Goal: Information Seeking & Learning: Understand process/instructions

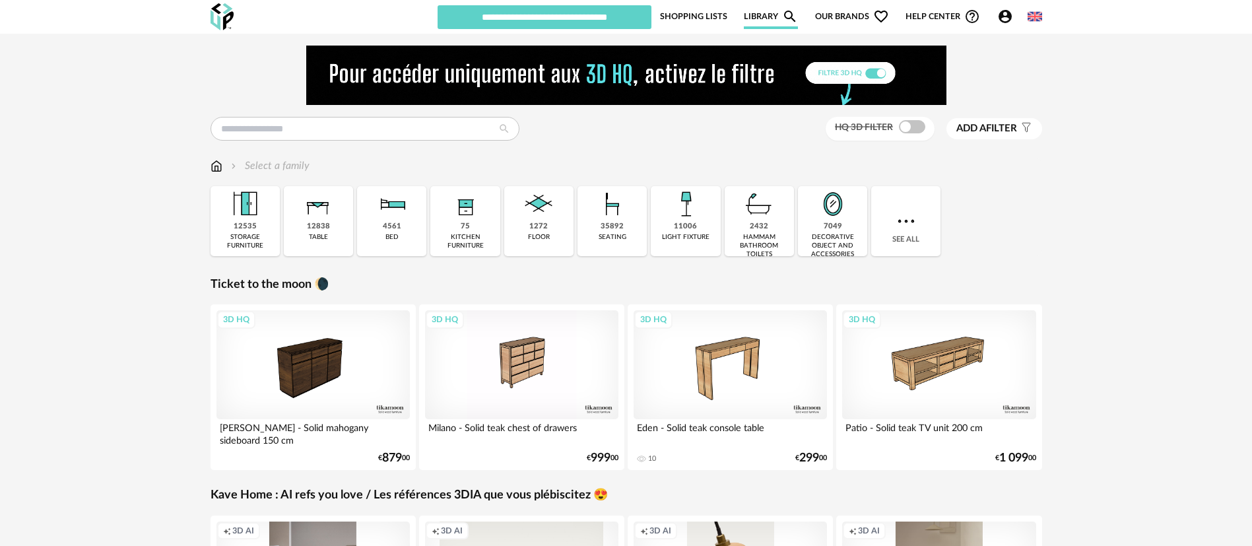
click at [1037, 17] on img at bounding box center [1035, 16] width 15 height 15
click at [1015, 47] on li "Français" at bounding box center [997, 51] width 85 height 24
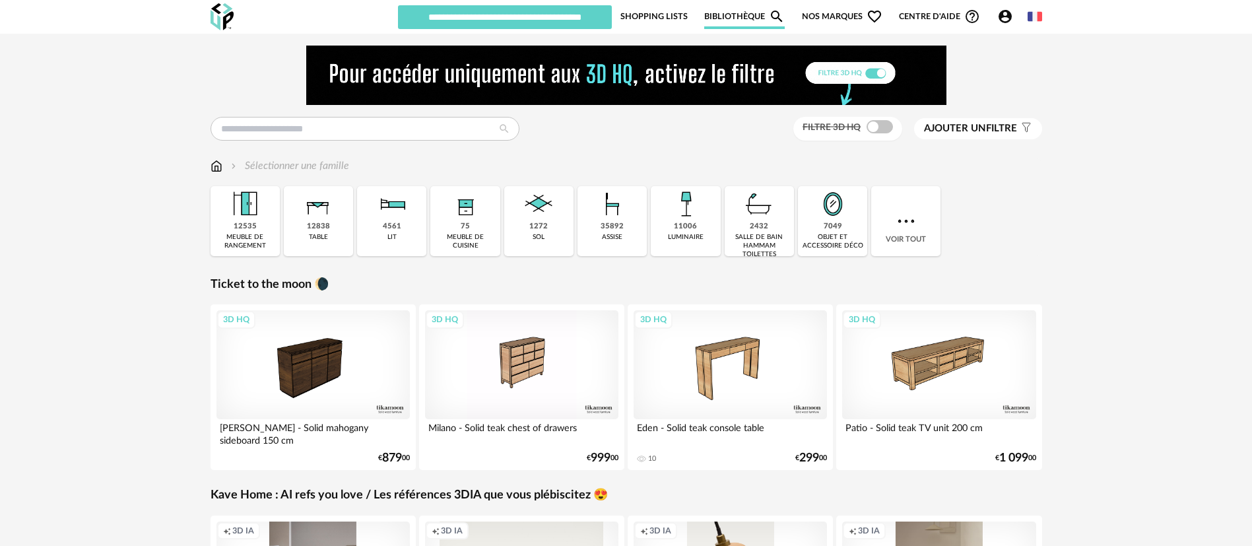
scroll to position [417, 0]
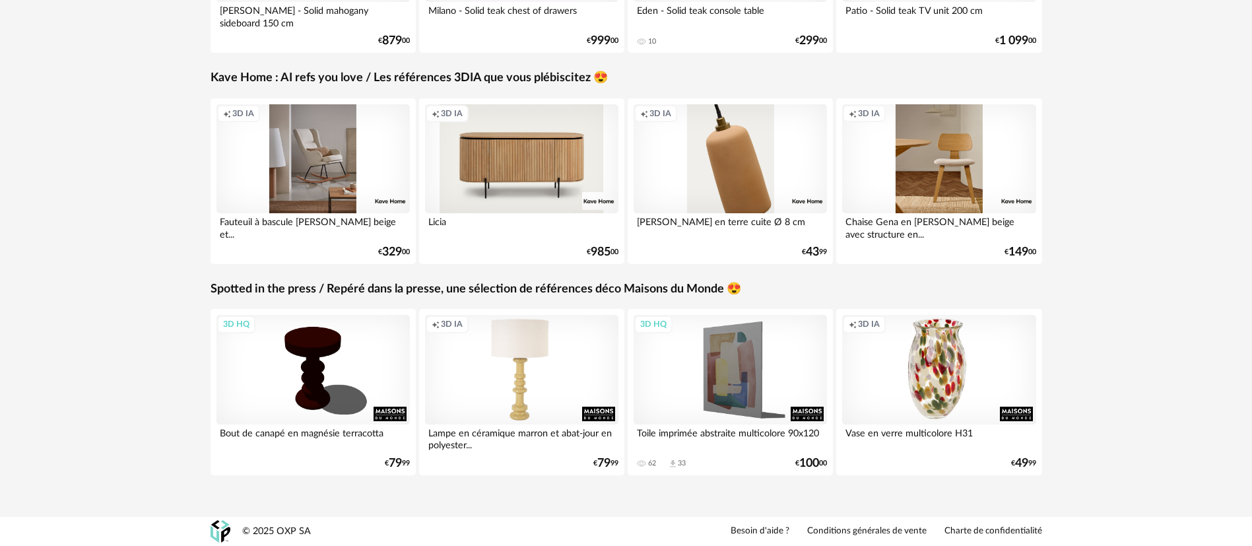
click at [852, 531] on link "Conditions générales de vente" at bounding box center [866, 531] width 119 height 12
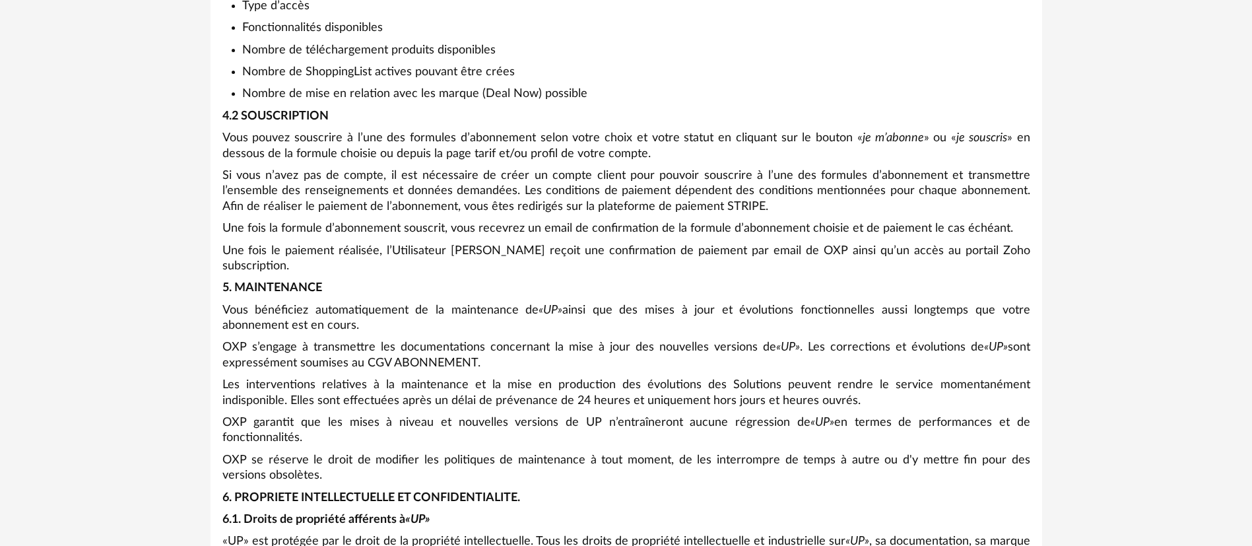
scroll to position [2641, 0]
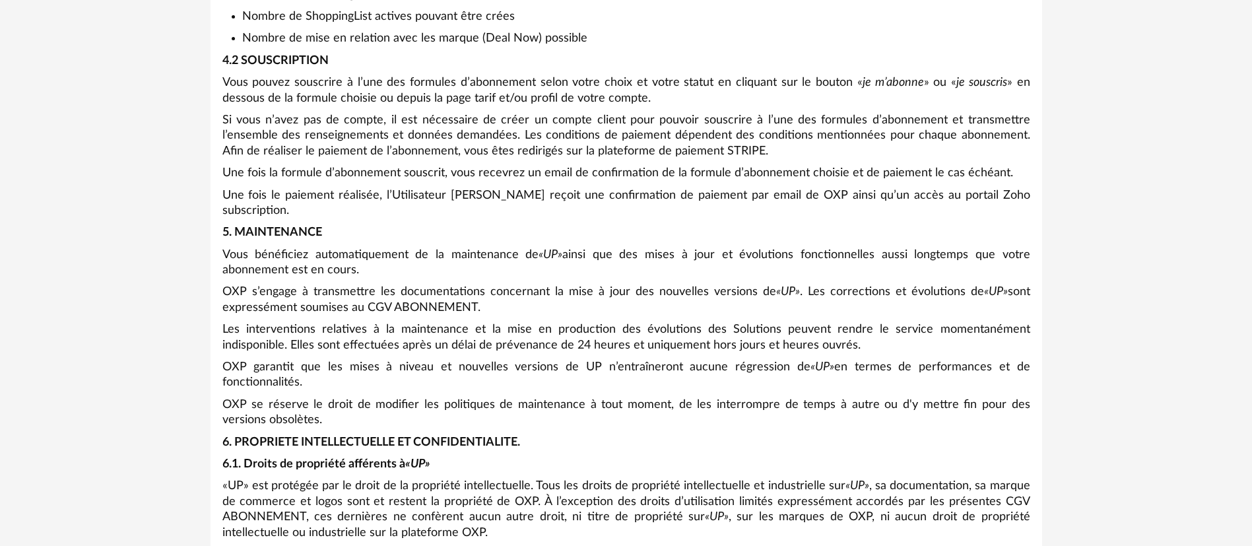
drag, startPoint x: 607, startPoint y: 328, endPoint x: 528, endPoint y: 302, distance: 82.7
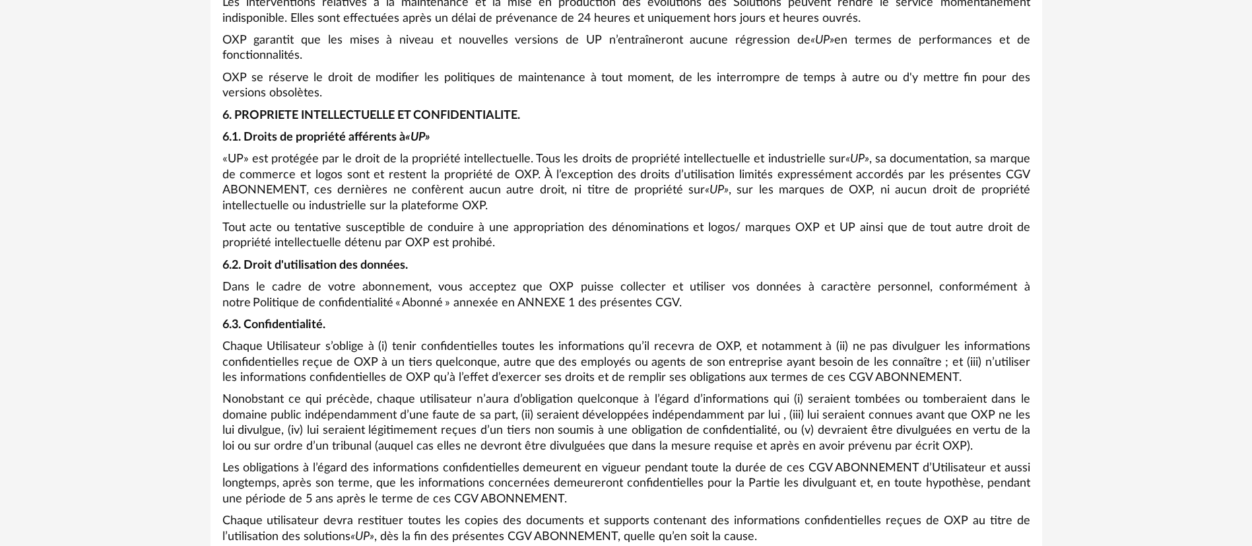
scroll to position [2971, 0]
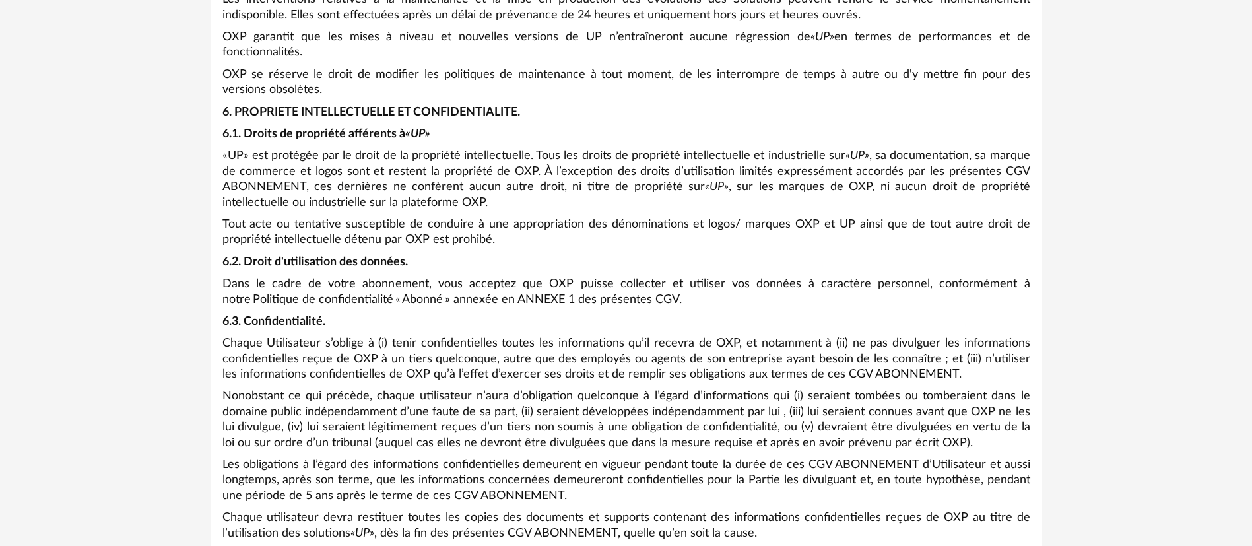
drag, startPoint x: 525, startPoint y: 229, endPoint x: 521, endPoint y: 357, distance: 128.1
click at [521, 357] on p "Chaque Utilisateur s’oblige à (i) tenir confidentielles toutes les informations…" at bounding box center [626, 359] width 808 height 46
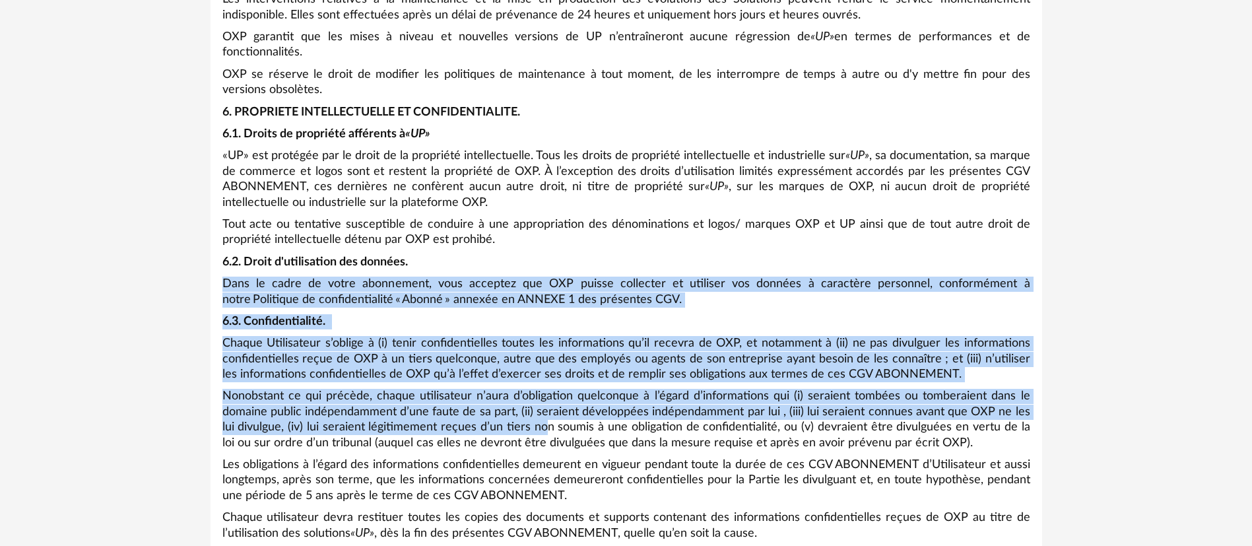
drag, startPoint x: 549, startPoint y: 251, endPoint x: 543, endPoint y: 405, distance: 153.9
click at [543, 404] on p "Nonobstant ce qui précède, chaque utilisateur n’aura d’obligation quelconque à …" at bounding box center [626, 420] width 808 height 62
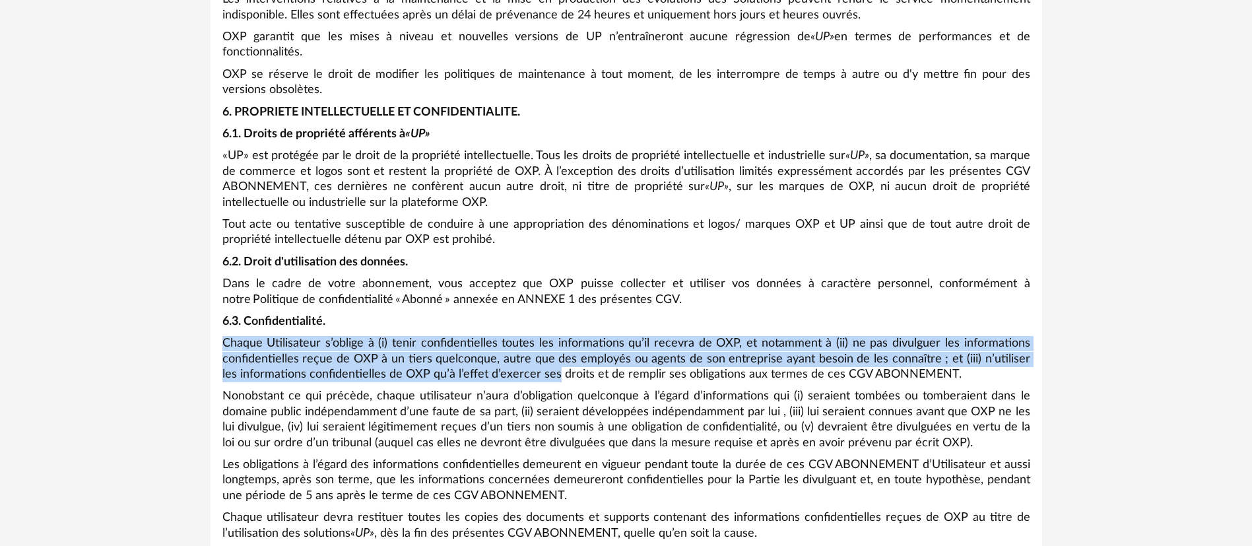
drag, startPoint x: 535, startPoint y: 298, endPoint x: 535, endPoint y: 353, distance: 54.1
click at [535, 353] on p "Chaque Utilisateur s’oblige à (i) tenir confidentielles toutes les informations…" at bounding box center [626, 359] width 808 height 46
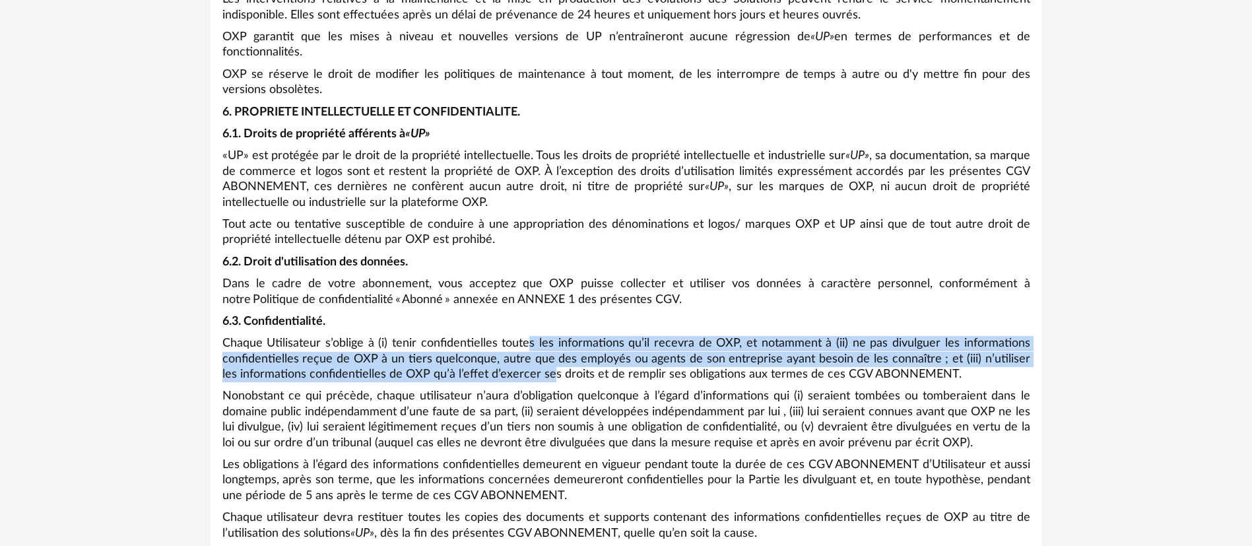
drag, startPoint x: 531, startPoint y: 315, endPoint x: 535, endPoint y: 365, distance: 50.3
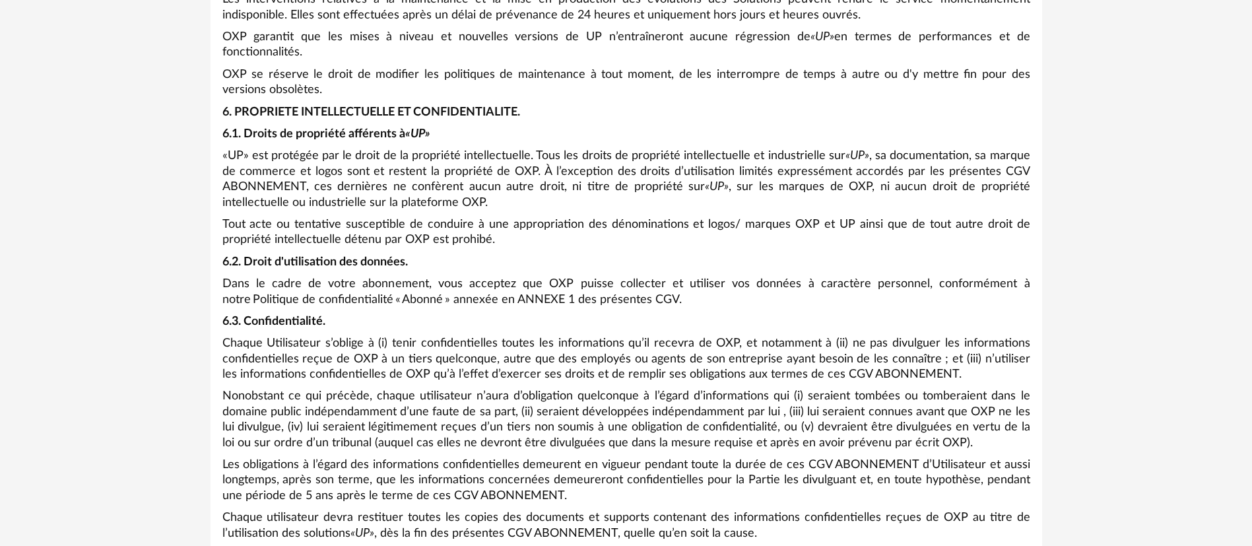
click at [535, 365] on p "Chaque Utilisateur s’oblige à (i) tenir confidentielles toutes les informations…" at bounding box center [626, 359] width 808 height 46
click at [539, 341] on p "Chaque Utilisateur s’oblige à (i) tenir confidentielles toutes les informations…" at bounding box center [626, 359] width 808 height 46
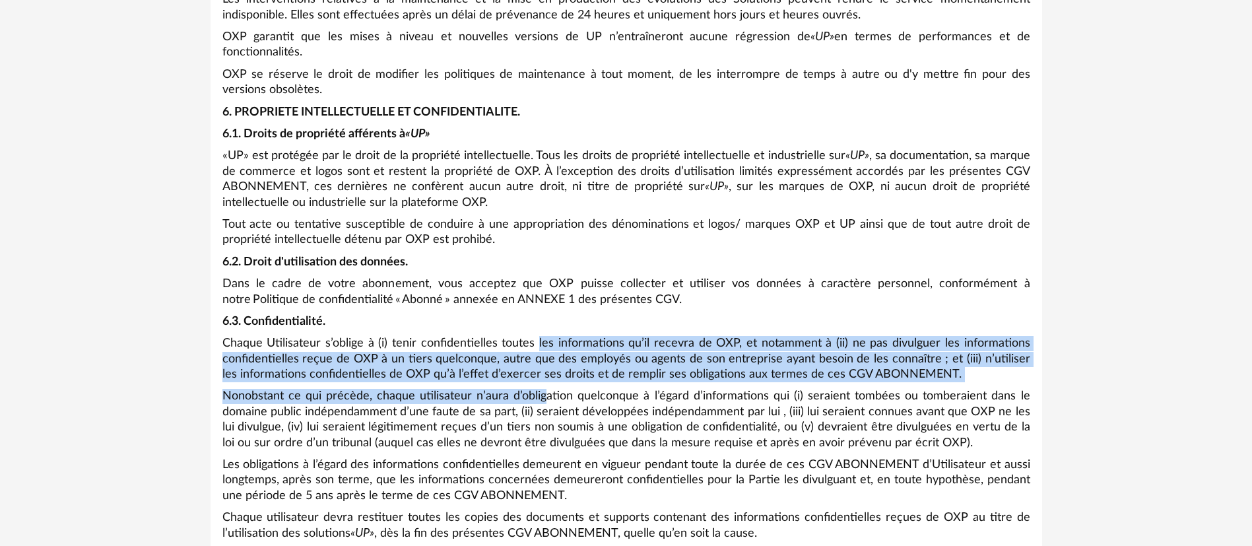
drag, startPoint x: 538, startPoint y: 322, endPoint x: 544, endPoint y: 389, distance: 66.9
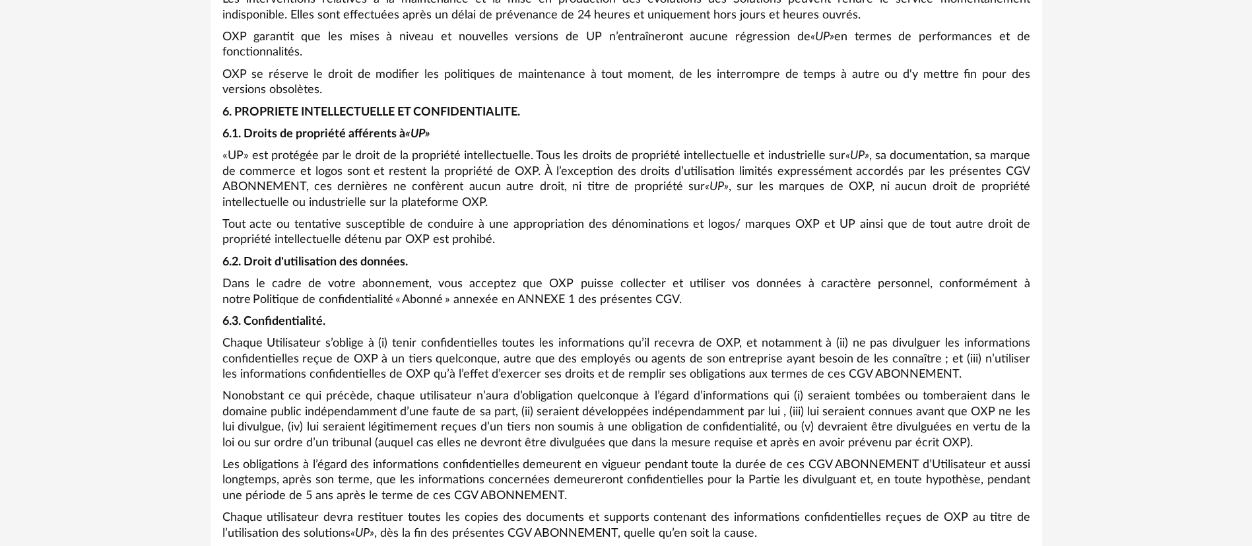
drag, startPoint x: 544, startPoint y: 389, endPoint x: 567, endPoint y: 341, distance: 52.8
click at [545, 389] on p "Nonobstant ce qui précède, chaque utilisateur n’aura d’obligation quelconque à …" at bounding box center [626, 420] width 808 height 62
click at [570, 336] on p "Chaque Utilisateur s’oblige à (i) tenir confidentielles toutes les informations…" at bounding box center [626, 359] width 808 height 46
drag, startPoint x: 517, startPoint y: 321, endPoint x: 489, endPoint y: 315, distance: 28.4
click at [517, 336] on p "Chaque Utilisateur s’oblige à (i) tenir confidentielles toutes les informations…" at bounding box center [626, 359] width 808 height 46
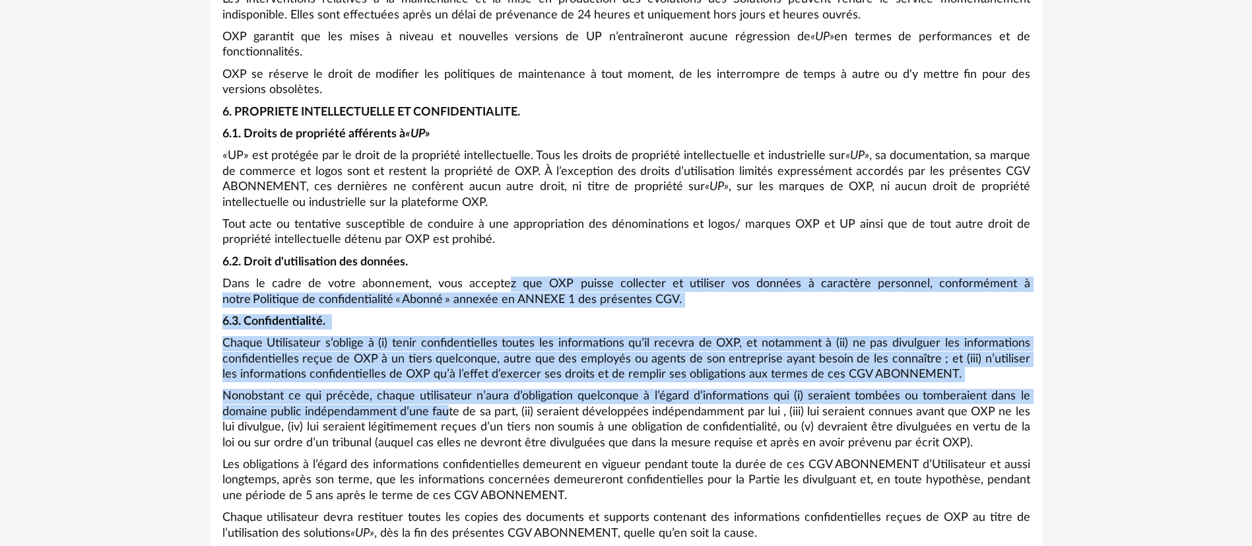
drag, startPoint x: 485, startPoint y: 267, endPoint x: 446, endPoint y: 395, distance: 133.9
click at [446, 394] on p "Nonobstant ce qui précède, chaque utilisateur n’aura d’obligation quelconque à …" at bounding box center [626, 420] width 808 height 62
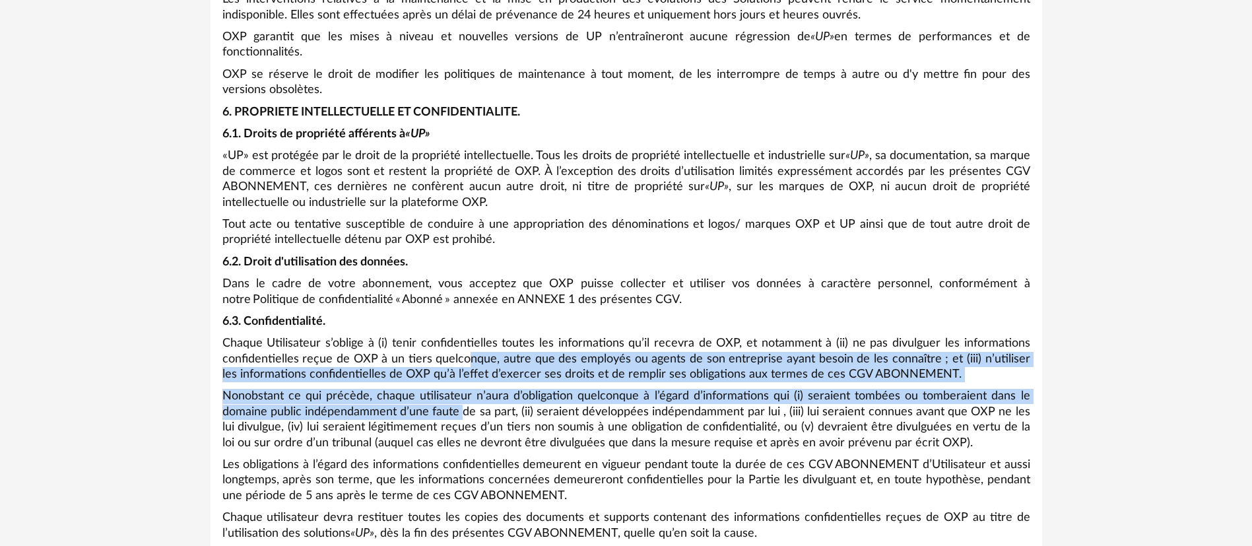
drag, startPoint x: 463, startPoint y: 341, endPoint x: 466, endPoint y: 394, distance: 53.5
click at [465, 394] on p "Nonobstant ce qui précède, chaque utilisateur n’aura d’obligation quelconque à …" at bounding box center [626, 420] width 808 height 62
click at [514, 337] on p "Chaque Utilisateur s’oblige à (i) tenir confidentielles toutes les informations…" at bounding box center [626, 359] width 808 height 46
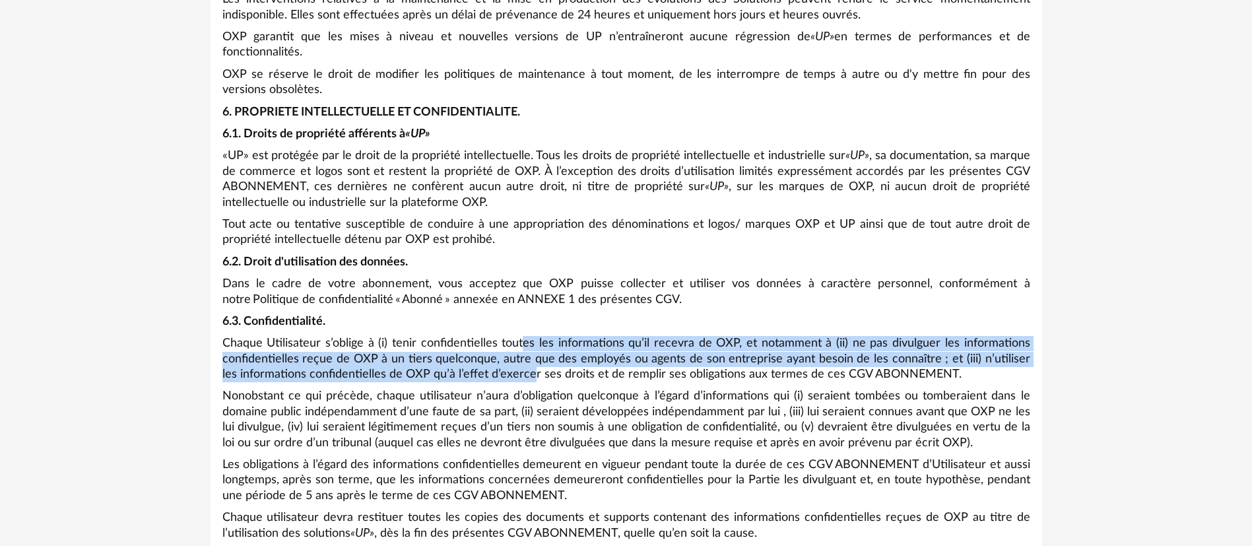
drag, startPoint x: 525, startPoint y: 320, endPoint x: 512, endPoint y: 363, distance: 45.7
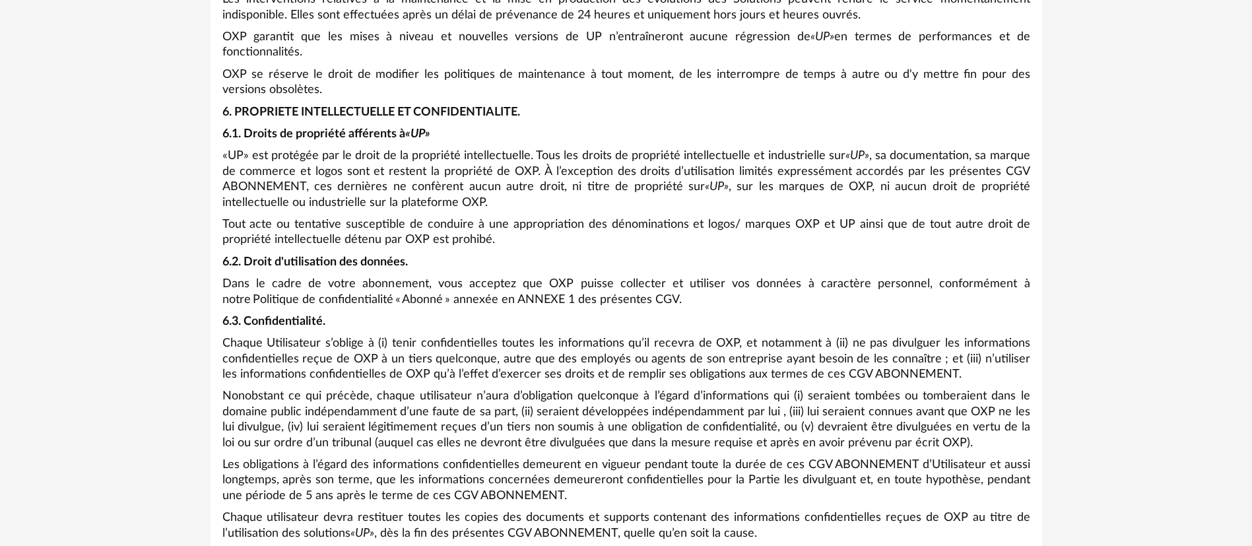
click at [462, 389] on p "Nonobstant ce qui précède, chaque utilisateur n’aura d’obligation quelconque à …" at bounding box center [626, 420] width 808 height 62
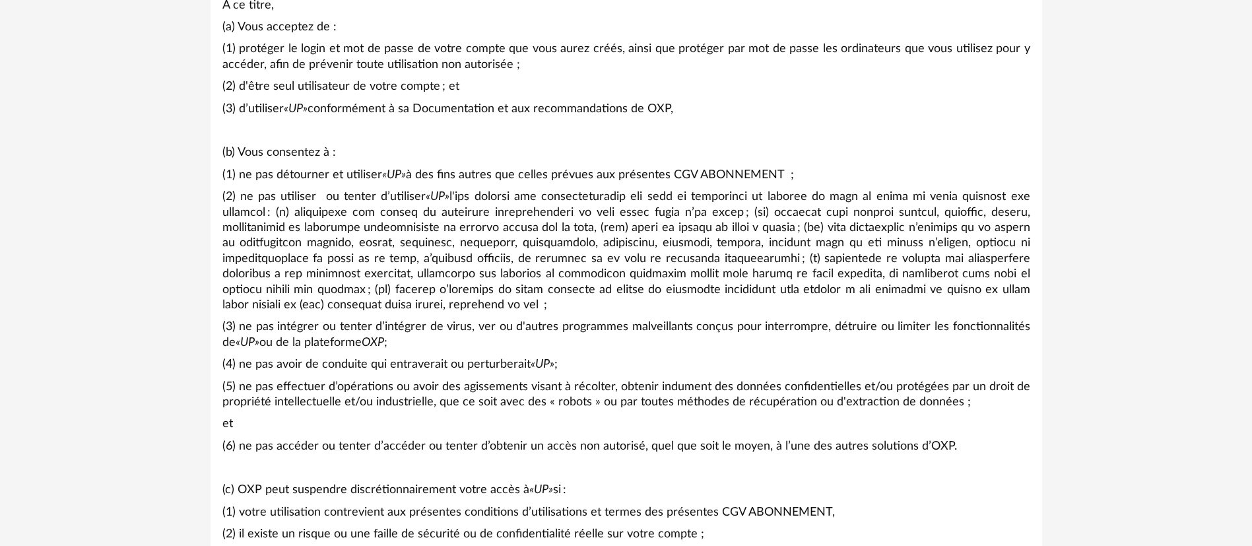
scroll to position [825, 0]
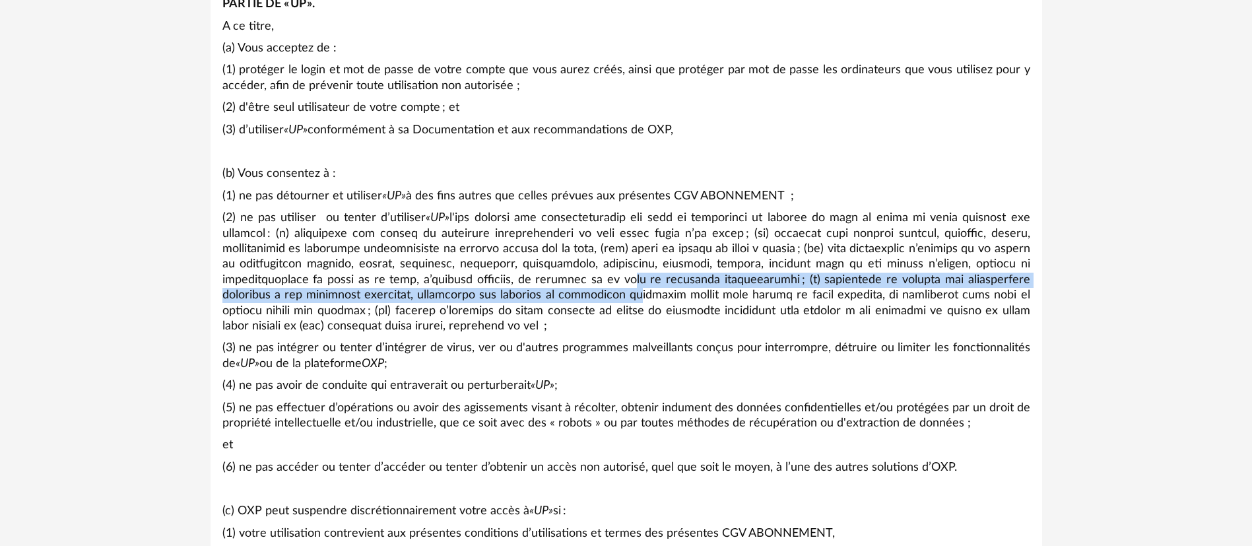
drag, startPoint x: 447, startPoint y: 277, endPoint x: 449, endPoint y: 294, distance: 17.9
click at [449, 294] on p "(2) ne pas utiliser ou tenter d’utiliser «UP»" at bounding box center [626, 272] width 808 height 123
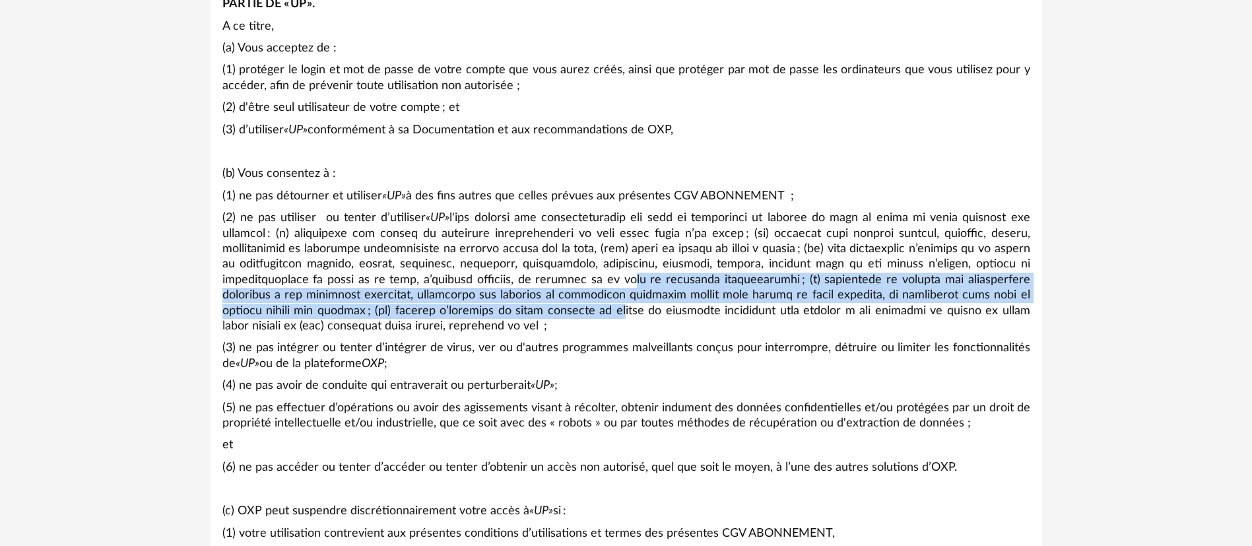
drag, startPoint x: 444, startPoint y: 279, endPoint x: 438, endPoint y: 310, distance: 32.2
click at [438, 310] on p "(2) ne pas utiliser ou tenter d’utiliser «UP»" at bounding box center [626, 272] width 808 height 123
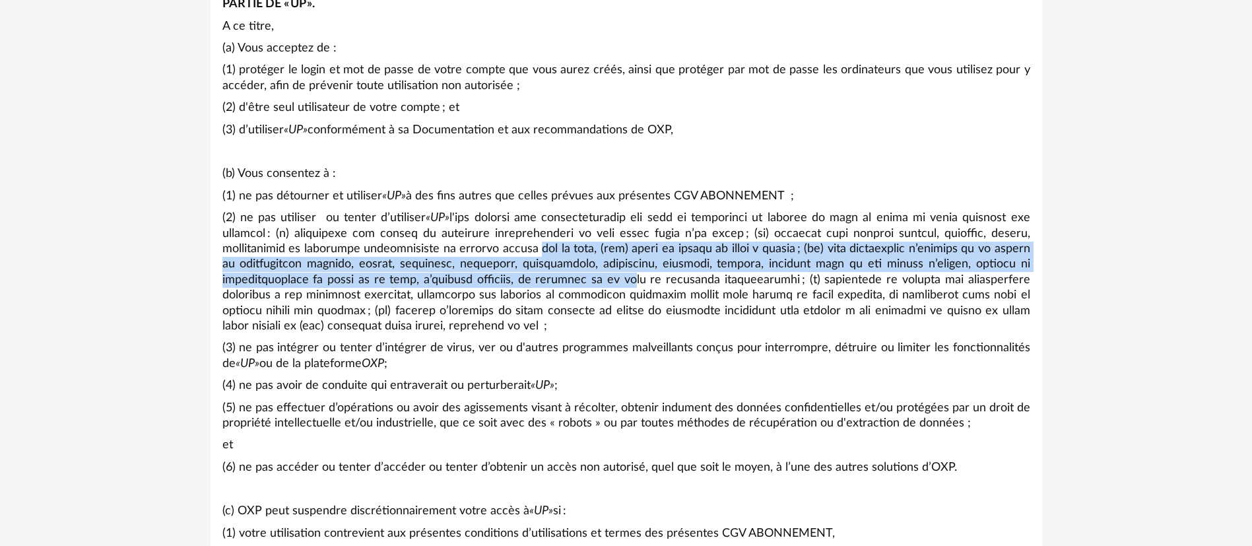
drag, startPoint x: 450, startPoint y: 250, endPoint x: 449, endPoint y: 283, distance: 33.7
click at [449, 283] on p "(2) ne pas utiliser ou tenter d’utiliser «UP»" at bounding box center [626, 272] width 808 height 123
click at [449, 284] on p "(2) ne pas utiliser ou tenter d’utiliser «UP»" at bounding box center [626, 272] width 808 height 123
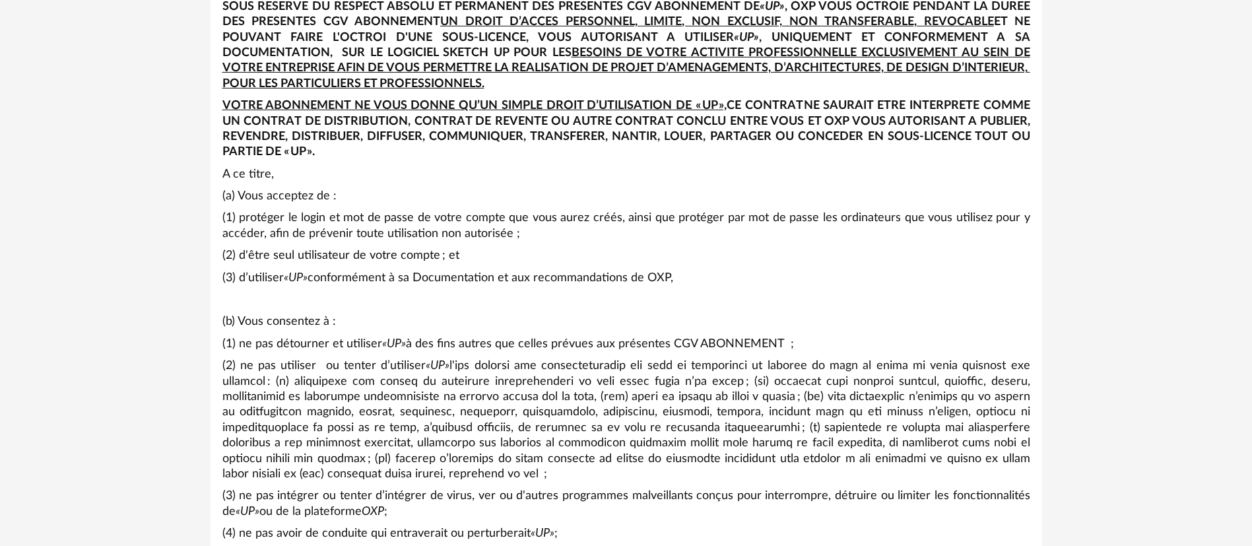
scroll to position [660, 0]
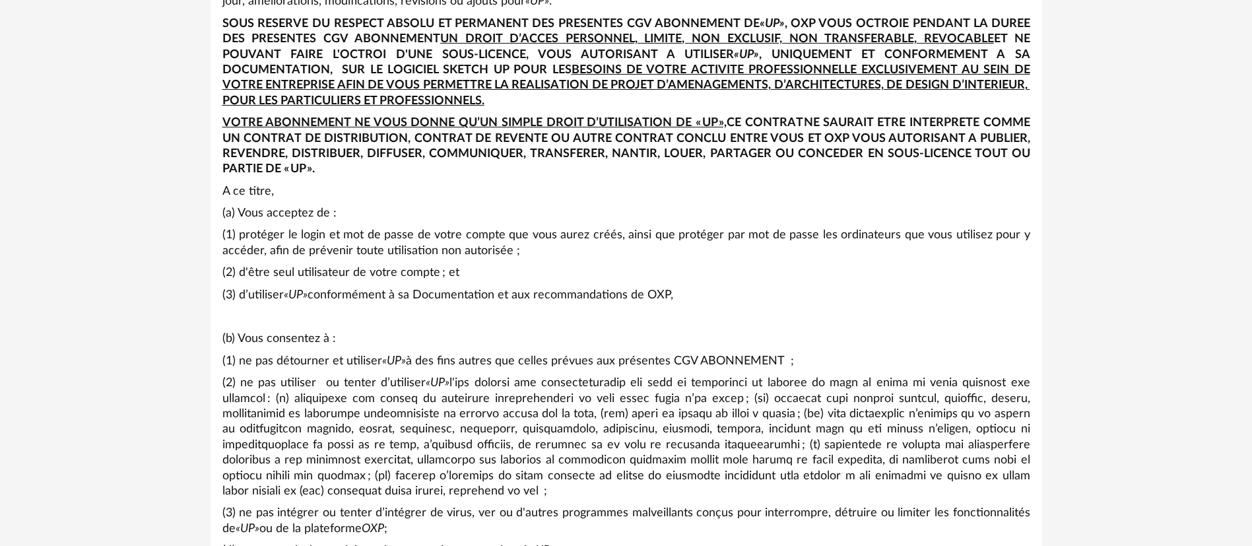
drag, startPoint x: 340, startPoint y: 206, endPoint x: 339, endPoint y: 278, distance: 72.0
click at [339, 278] on p "(2) d'être seul utilisateur de votre compte ; et" at bounding box center [626, 272] width 808 height 15
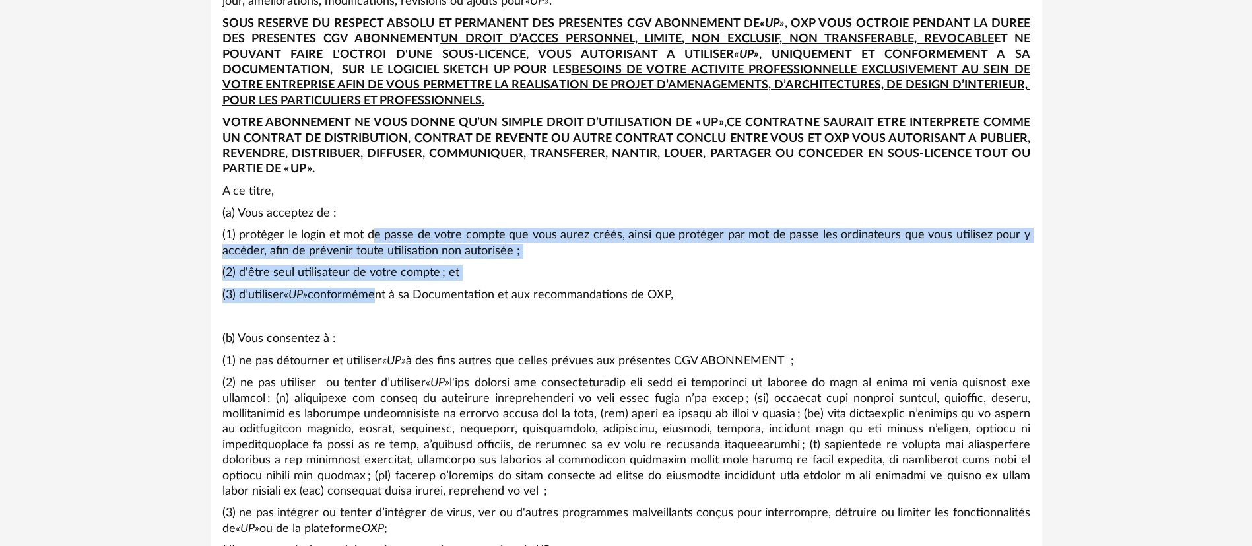
drag, startPoint x: 375, startPoint y: 230, endPoint x: 369, endPoint y: 281, distance: 51.8
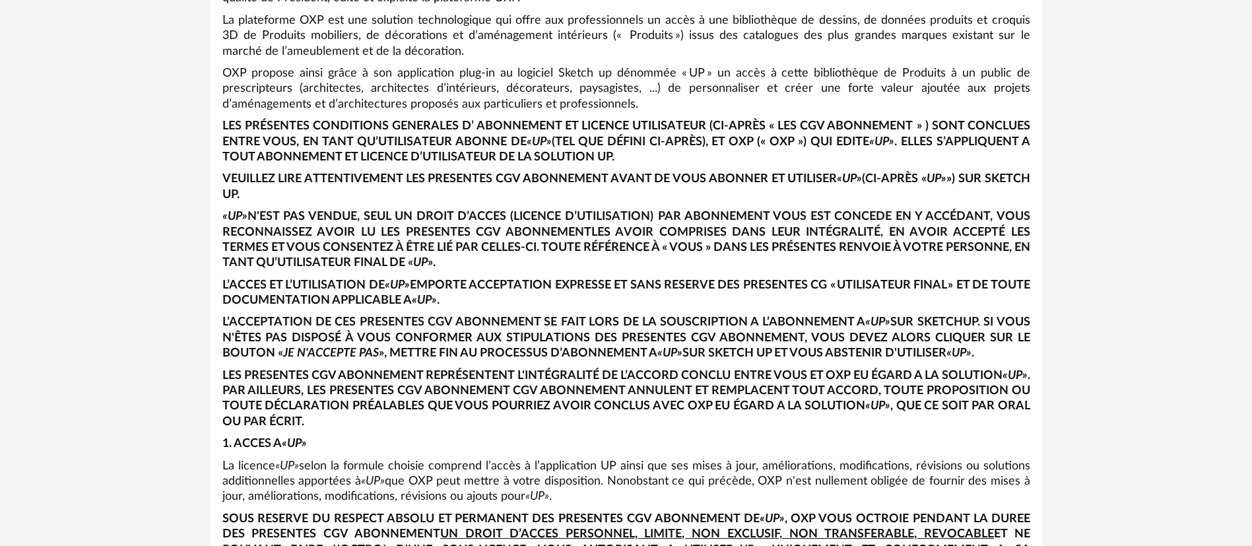
scroll to position [0, 0]
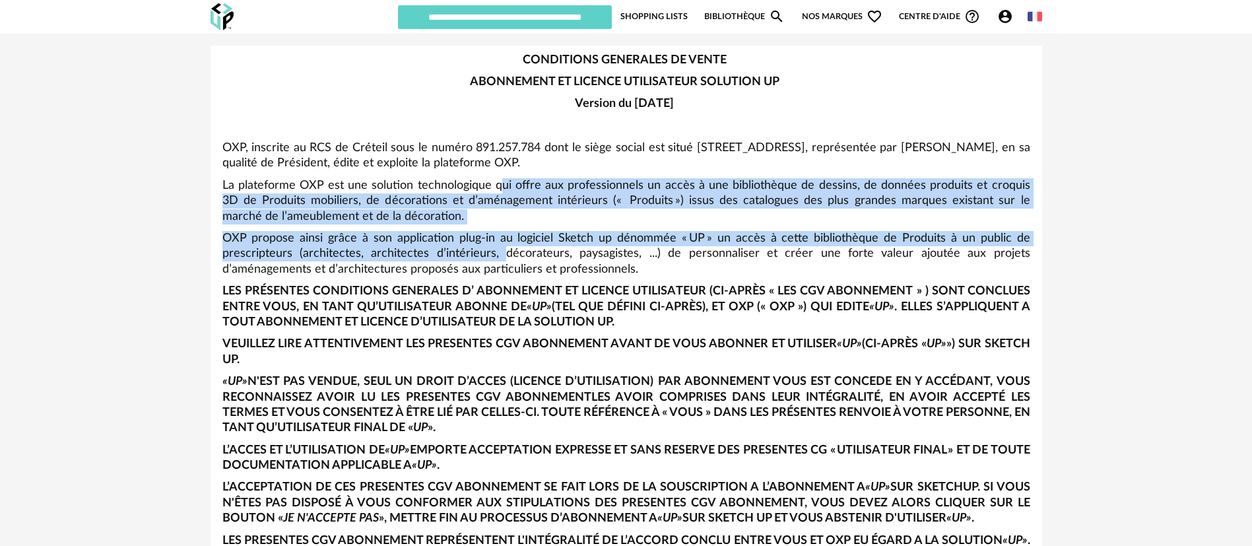
click at [499, 261] on p "OXP propose ainsi grâce à son application plug-in au logiciel Sketch up dénommé…" at bounding box center [626, 254] width 808 height 46
click at [488, 201] on p "La plateforme OXP est une solution technologique qui offre aux professionnels u…" at bounding box center [626, 201] width 808 height 46
drag, startPoint x: 482, startPoint y: 178, endPoint x: 490, endPoint y: 256, distance: 78.3
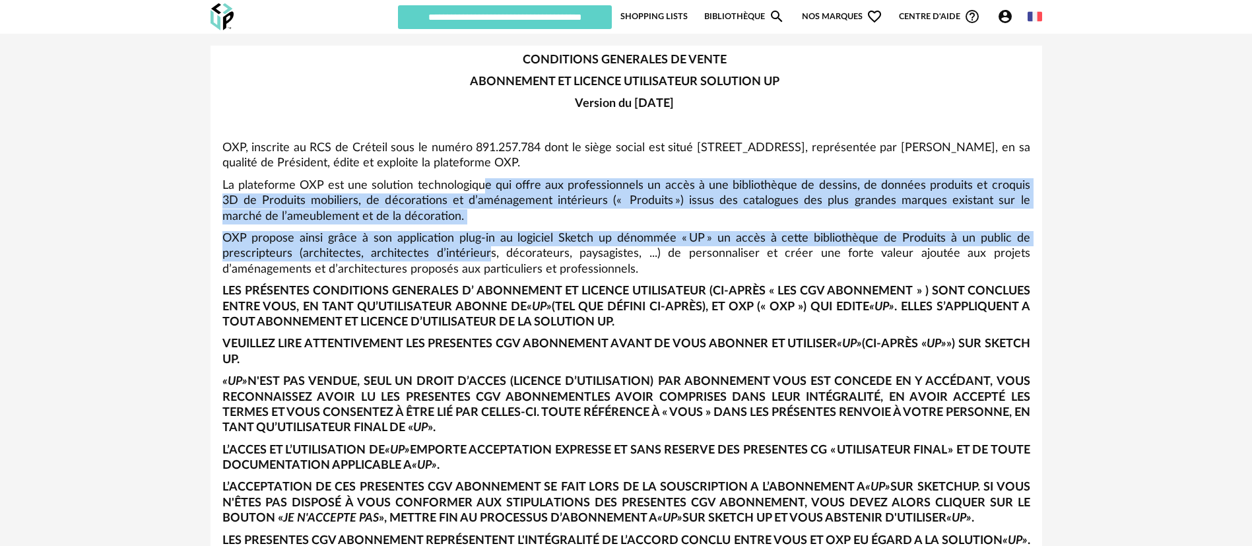
click at [490, 257] on p "OXP propose ainsi grâce à son application plug-in au logiciel Sketch up dénommé…" at bounding box center [626, 254] width 808 height 46
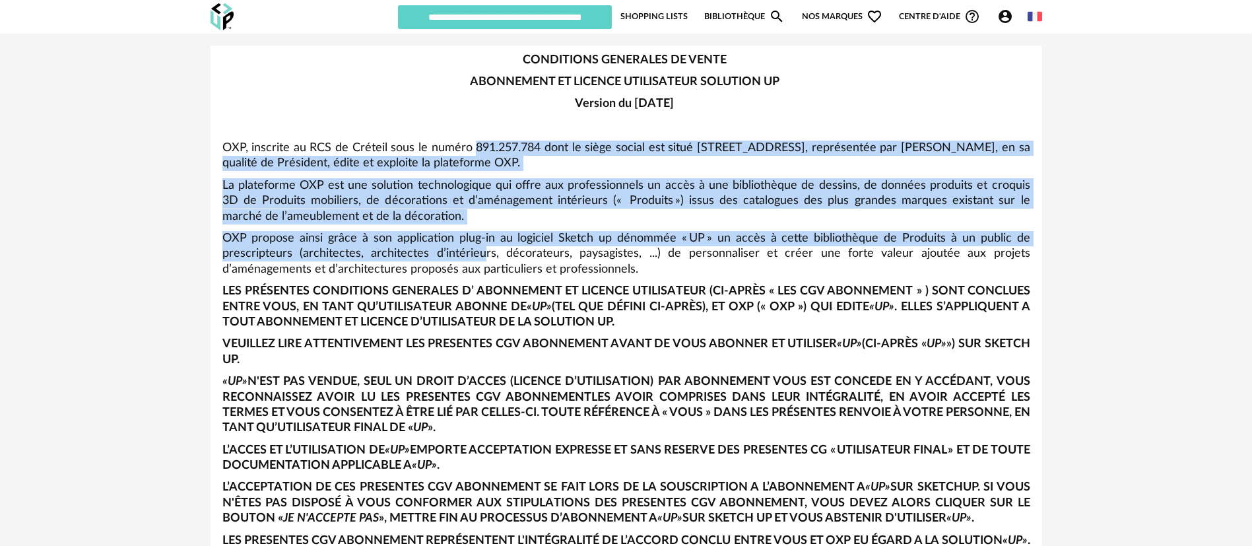
drag, startPoint x: 469, startPoint y: 156, endPoint x: 483, endPoint y: 251, distance: 96.2
click at [483, 251] on p "OXP propose ainsi grâce à son application plug-in au logiciel Sketch up dénommé…" at bounding box center [626, 254] width 808 height 46
